Goal: Find specific page/section: Find specific page/section

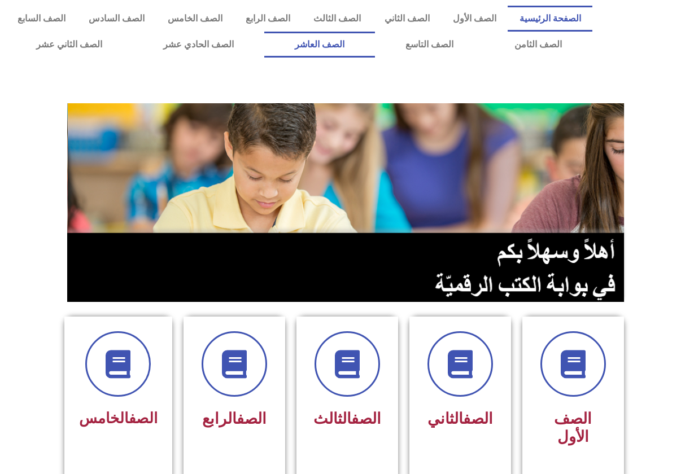
click at [338, 48] on link "الصف العاشر" at bounding box center [319, 45] width 111 height 26
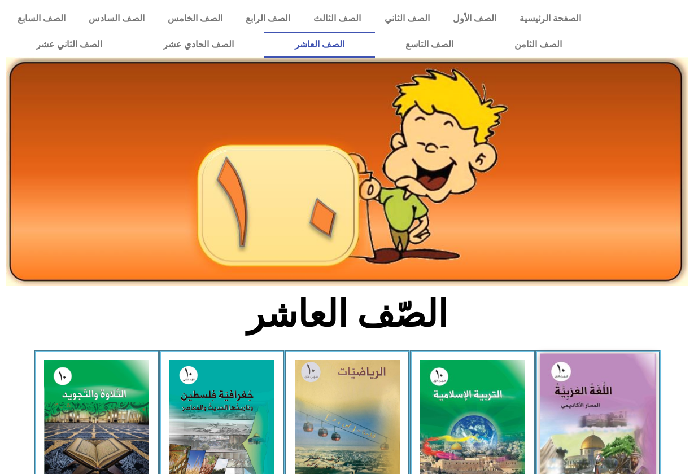
click at [601, 366] on img at bounding box center [598, 424] width 116 height 142
click at [583, 385] on img at bounding box center [598, 424] width 116 height 142
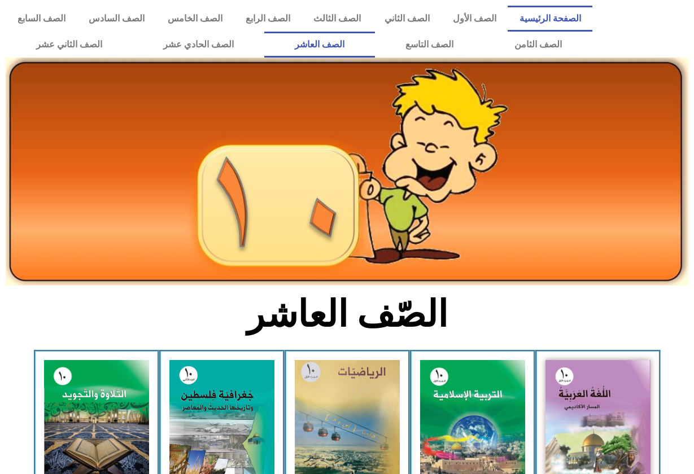
click at [543, 8] on link "الصفحة الرئيسية" at bounding box center [549, 19] width 85 height 26
click at [564, 17] on link "الصفحة الرئيسية" at bounding box center [549, 19] width 85 height 26
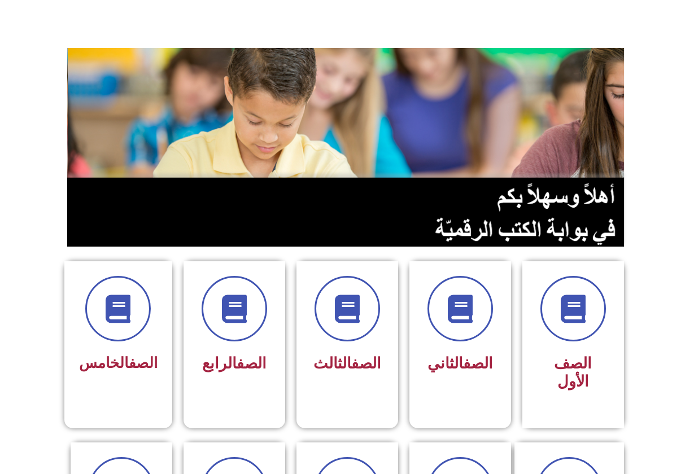
scroll to position [62, 0]
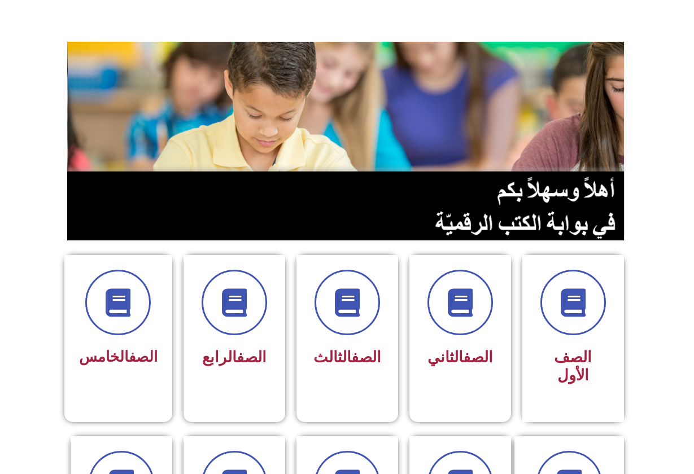
click at [535, 89] on img at bounding box center [347, 141] width 560 height 199
click at [537, 178] on img at bounding box center [347, 141] width 560 height 199
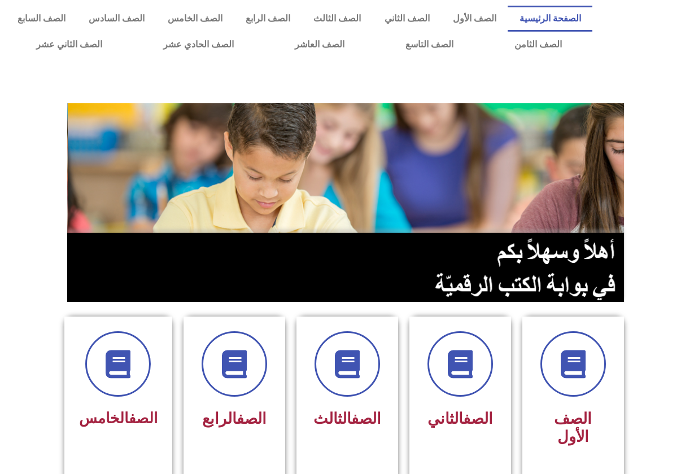
scroll to position [0, 0]
